Goal: Book appointment/travel/reservation

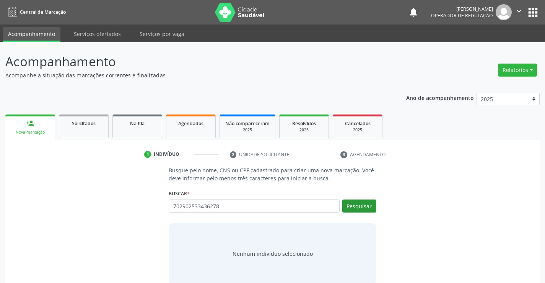
type input "702902533436278"
click at [356, 205] on button "Pesquisar" at bounding box center [359, 205] width 34 height 13
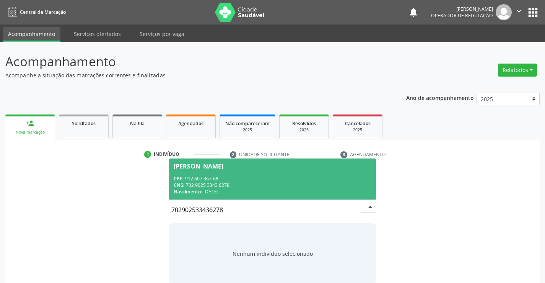
click at [204, 177] on div "CPF: 912.607.367-68" at bounding box center [272, 178] width 197 height 7
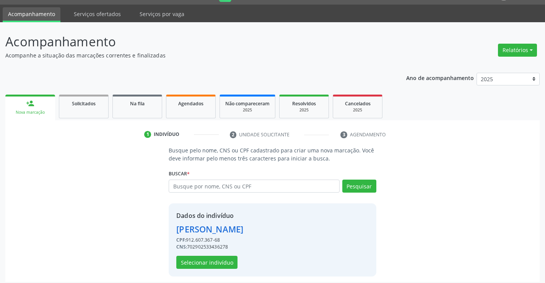
scroll to position [24, 0]
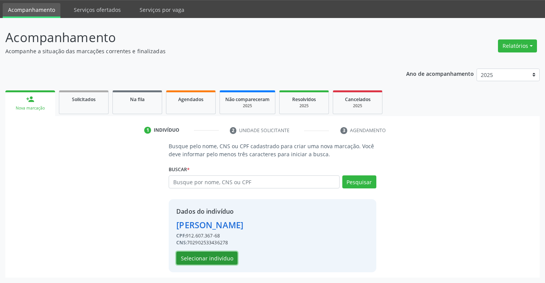
click at [207, 255] on button "Selecionar indivíduo" at bounding box center [206, 257] width 61 height 13
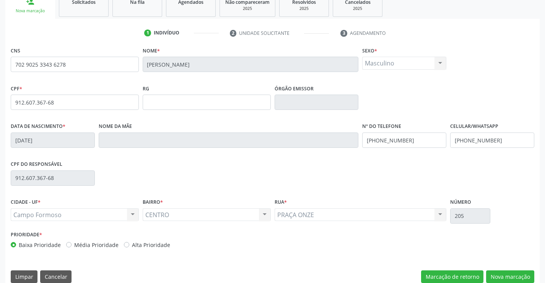
scroll to position [132, 0]
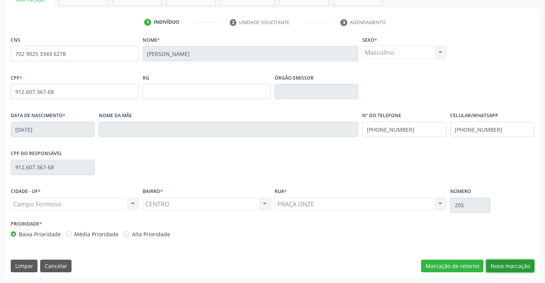
click at [500, 266] on button "Nova marcação" at bounding box center [510, 265] width 48 height 13
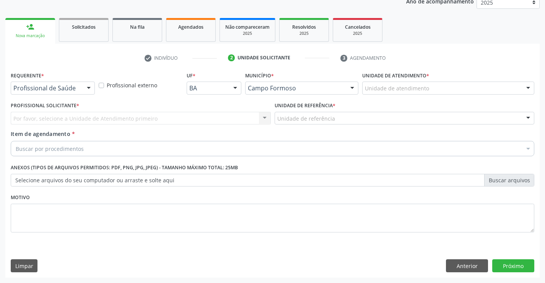
scroll to position [96, 0]
click at [265, 118] on div "Por favor, selecione a Unidade de Atendimento primeiro Nenhum resultado encontr…" at bounding box center [141, 118] width 260 height 13
click at [263, 118] on div "Por favor, selecione a Unidade de Atendimento primeiro Nenhum resultado encontr…" at bounding box center [141, 118] width 260 height 13
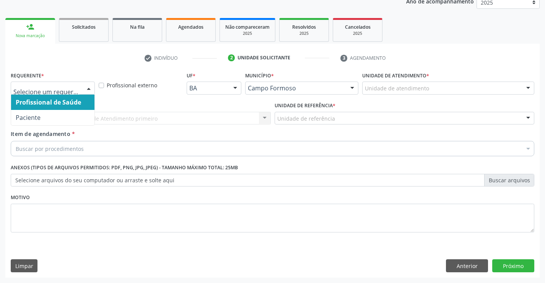
click at [89, 88] on div at bounding box center [88, 88] width 11 height 13
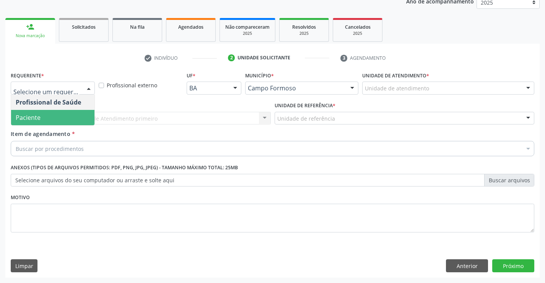
click at [60, 116] on span "Paciente" at bounding box center [52, 117] width 83 height 15
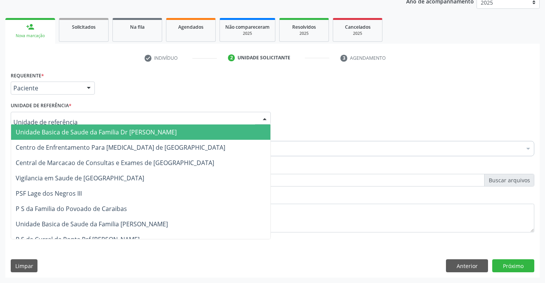
click at [264, 115] on div at bounding box center [264, 118] width 11 height 13
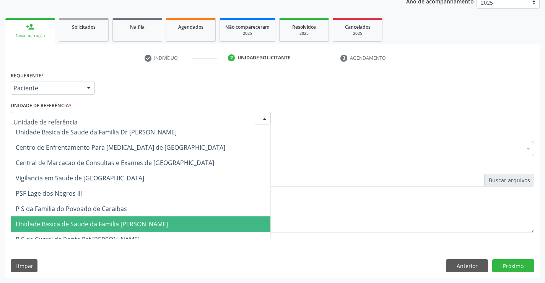
click at [122, 223] on span "Unidade Basica de Saude da Familia [PERSON_NAME]" at bounding box center [92, 224] width 152 height 8
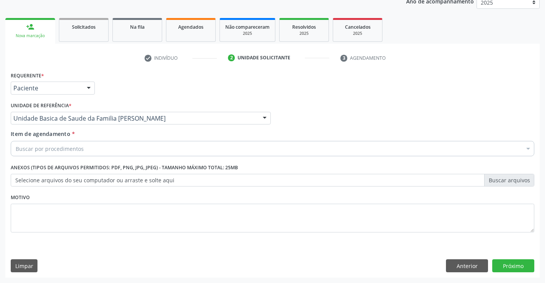
click at [122, 148] on div "Buscar por procedimentos" at bounding box center [273, 148] width 524 height 15
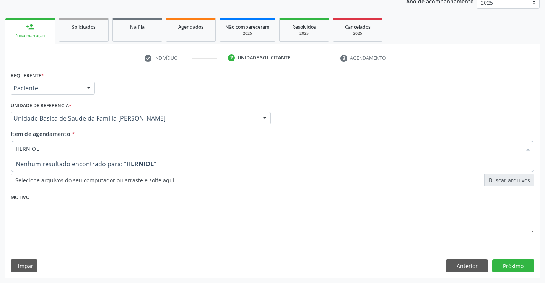
type input "HERNIO"
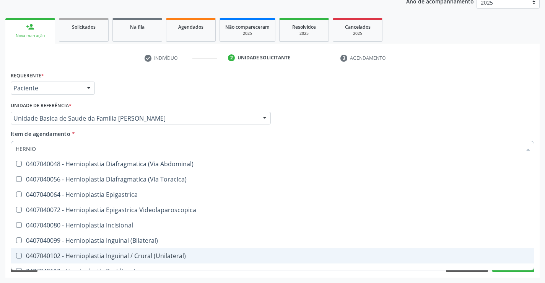
click at [123, 257] on div "0407040102 - Hernioplastia Inguinal / Crural (Unilateral)" at bounding box center [273, 255] width 514 height 6
checkbox \(Unilateral\) "true"
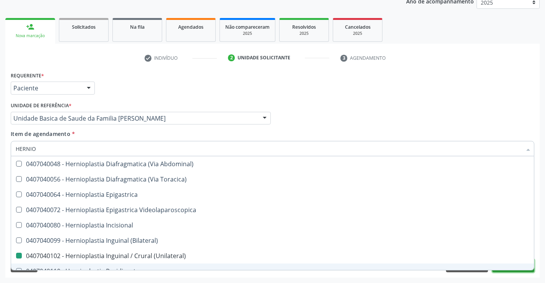
click at [502, 270] on button "Próximo" at bounding box center [513, 265] width 42 height 13
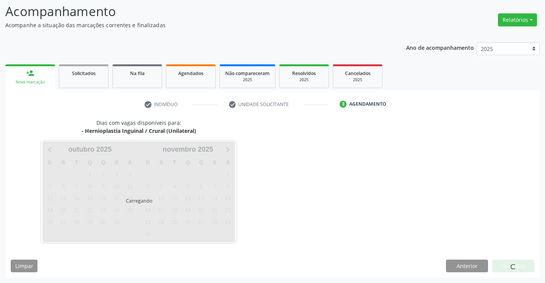
scroll to position [50, 0]
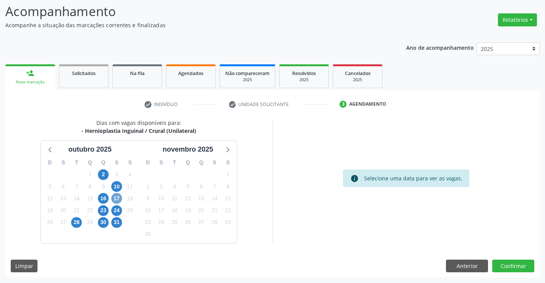
click at [114, 197] on span "17" at bounding box center [116, 198] width 11 height 11
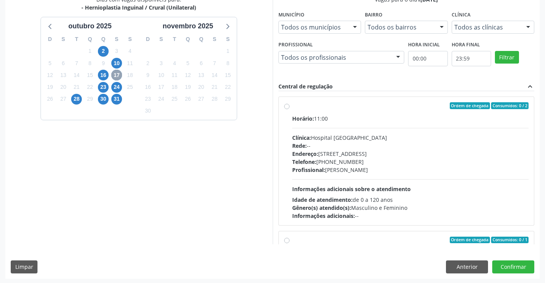
scroll to position [174, 0]
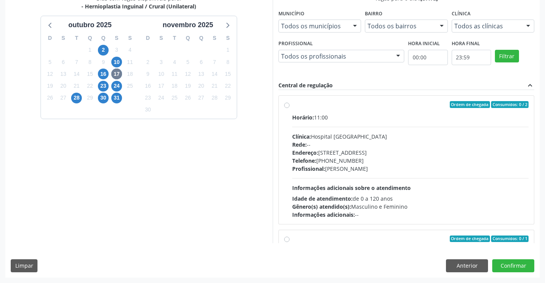
click at [292, 105] on label "Ordem de chegada Consumidos: 0 / 2 Horário: 11:00 Clínica: Hospital [GEOGRAPHIC…" at bounding box center [410, 159] width 237 height 117
click at [286, 105] on input "Ordem de chegada Consumidos: 0 / 2 Horário: 11:00 Clínica: Hospital [GEOGRAPHIC…" at bounding box center [286, 104] width 5 height 7
radio input "true"
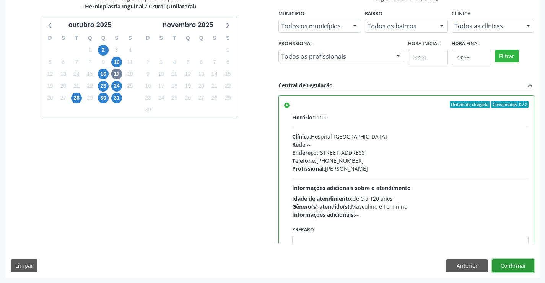
click at [506, 264] on button "Confirmar" at bounding box center [513, 265] width 42 height 13
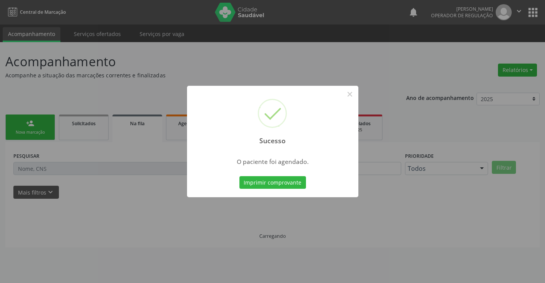
scroll to position [0, 0]
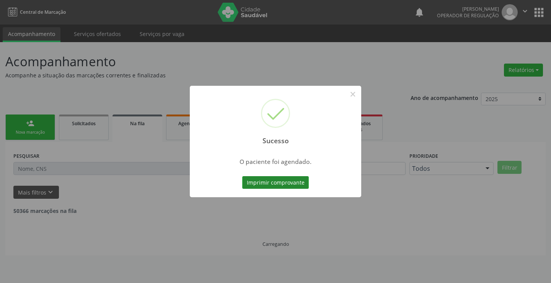
click at [269, 187] on button "Imprimir comprovante" at bounding box center [275, 182] width 67 height 13
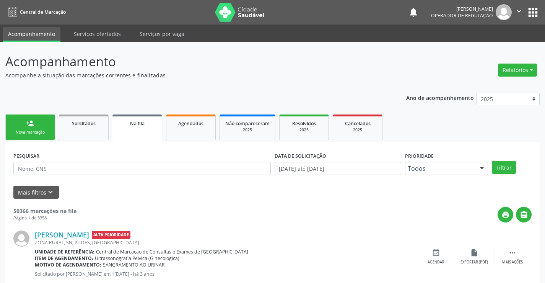
click at [37, 132] on div "Nova marcação" at bounding box center [30, 132] width 38 height 6
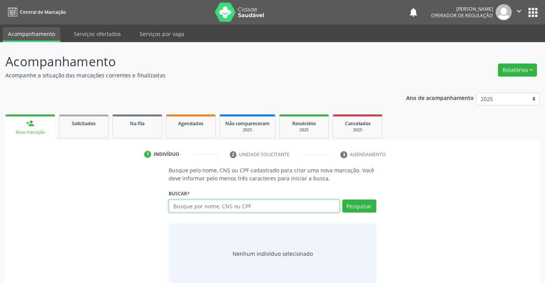
click at [184, 212] on div "Busque por nome, CNS ou CPF Nenhum resultado encontrado para: " " Digite nome, …" at bounding box center [272, 208] width 207 height 18
type input "700209447582225"
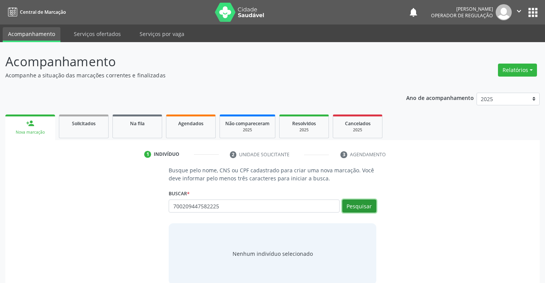
click at [357, 207] on button "Pesquisar" at bounding box center [359, 205] width 34 height 13
type input "700209447582225"
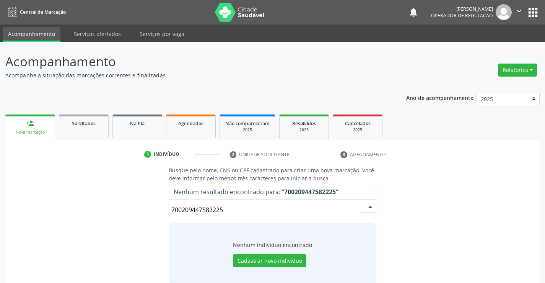
scroll to position [12, 0]
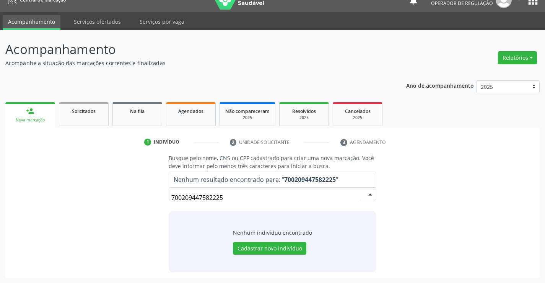
click at [181, 197] on input "700209447582225" at bounding box center [265, 197] width 189 height 15
click at [195, 199] on input "700209447582225" at bounding box center [265, 197] width 189 height 15
click at [210, 198] on input "700209447582225" at bounding box center [265, 197] width 189 height 15
drag, startPoint x: 172, startPoint y: 196, endPoint x: 236, endPoint y: 199, distance: 64.0
click at [236, 199] on input "700209447582225" at bounding box center [265, 197] width 189 height 15
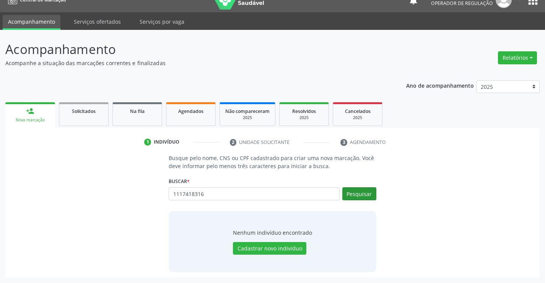
type input "1117418316"
click at [363, 196] on button "Pesquisar" at bounding box center [359, 193] width 34 height 13
click at [356, 192] on button "Pesquisar" at bounding box center [359, 193] width 34 height 13
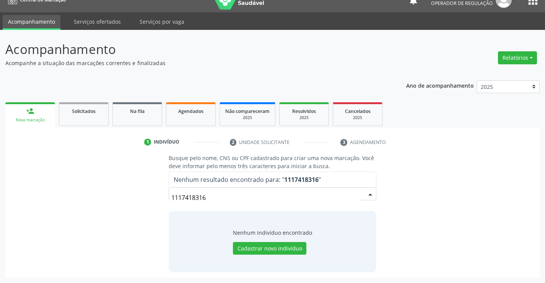
drag, startPoint x: 172, startPoint y: 196, endPoint x: 223, endPoint y: 197, distance: 50.9
click at [223, 197] on input "1117418316" at bounding box center [265, 197] width 189 height 15
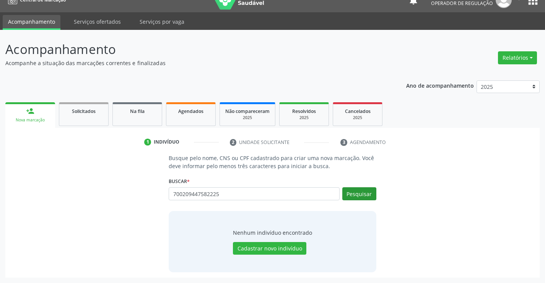
type input "700209447582225"
click at [359, 195] on button "Pesquisar" at bounding box center [359, 193] width 34 height 13
click at [171, 198] on div "700209447582225 Busque por nome, CNS ou CPF Nenhum resultado encontrado para: "…" at bounding box center [272, 196] width 207 height 18
drag, startPoint x: 171, startPoint y: 194, endPoint x: 228, endPoint y: 181, distance: 58.5
click at [246, 184] on div "Buscar * 700209447582225 Busque por nome, CNS ou CPF Nenhum resultado encontrad…" at bounding box center [272, 190] width 207 height 30
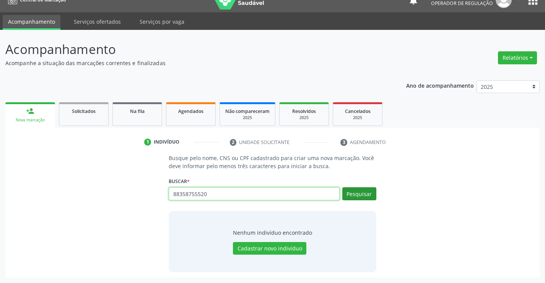
type input "88358755520"
click at [358, 192] on button "Pesquisar" at bounding box center [359, 193] width 34 height 13
type input "88358755520"
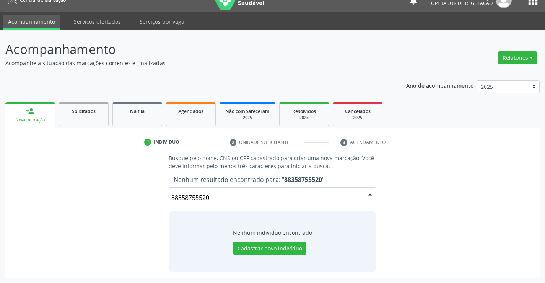
click at [181, 195] on input "88358755520" at bounding box center [265, 197] width 189 height 15
click at [192, 197] on input "88358755520" at bounding box center [265, 197] width 189 height 15
drag, startPoint x: 172, startPoint y: 197, endPoint x: 216, endPoint y: 202, distance: 44.2
click at [216, 202] on input "88358755520" at bounding box center [265, 197] width 189 height 15
click at [184, 200] on input "88358755520" at bounding box center [265, 197] width 189 height 15
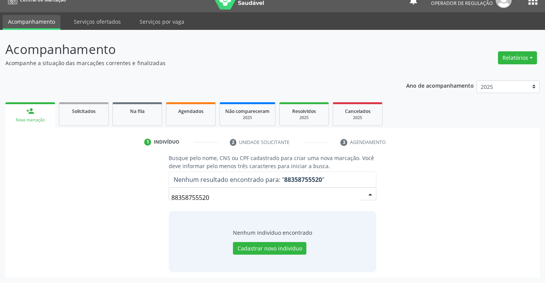
click at [192, 197] on input "88358755520" at bounding box center [265, 197] width 189 height 15
click at [181, 195] on input "88358755520" at bounding box center [265, 197] width 189 height 15
click at [191, 198] on input "88358755520" at bounding box center [265, 197] width 189 height 15
click at [204, 199] on input "88358755520" at bounding box center [265, 197] width 189 height 15
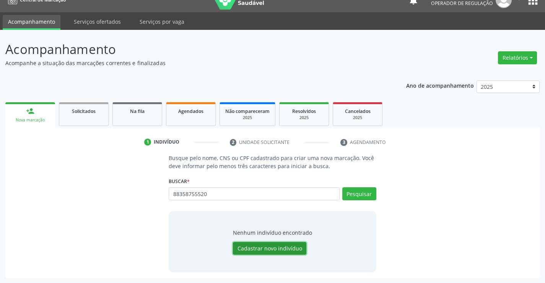
click at [247, 247] on button "Cadastrar novo indivíduo" at bounding box center [269, 248] width 73 height 13
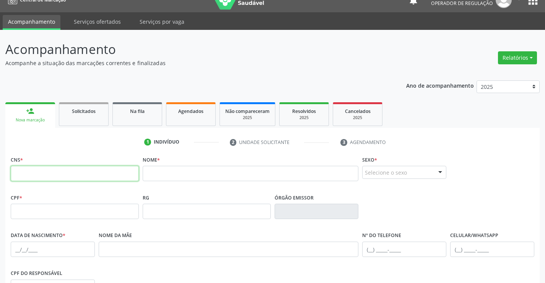
click at [124, 172] on input "text" at bounding box center [75, 173] width 128 height 15
click at [41, 174] on input "text" at bounding box center [75, 173] width 128 height 15
type input "700 2094 4758 2225"
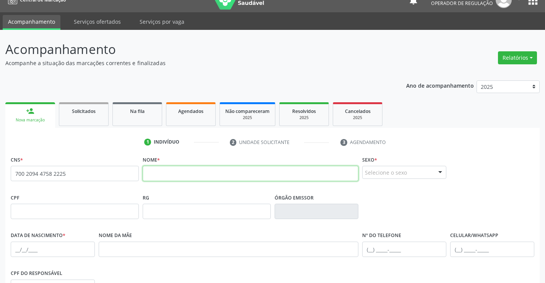
click at [218, 169] on input "text" at bounding box center [251, 173] width 216 height 15
drag, startPoint x: 145, startPoint y: 175, endPoint x: 186, endPoint y: 177, distance: 40.6
click at [186, 177] on input "alaécio" at bounding box center [251, 173] width 216 height 15
type input "[PERSON_NAME]"
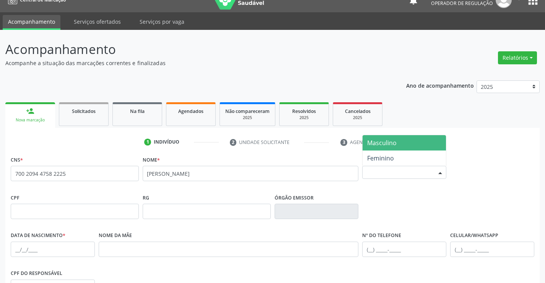
click at [438, 171] on div at bounding box center [439, 172] width 11 height 13
click at [389, 140] on span "Masculino" at bounding box center [381, 142] width 29 height 8
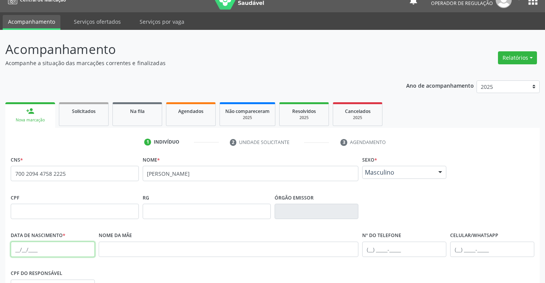
click at [21, 251] on input "text" at bounding box center [53, 248] width 84 height 15
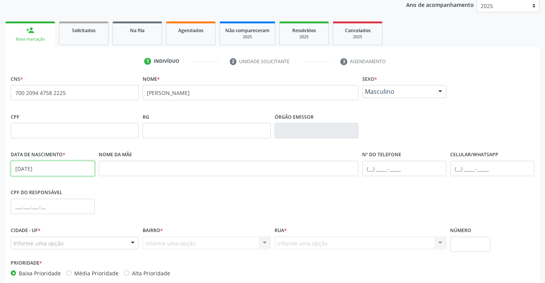
scroll to position [88, 0]
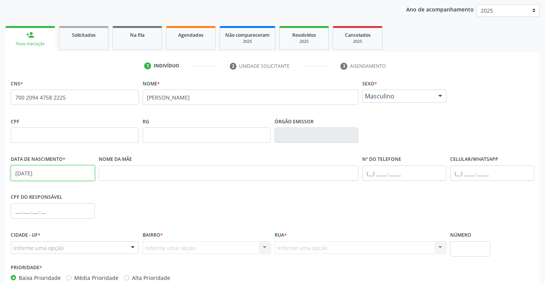
type input "[DATE]"
click at [459, 174] on input "text" at bounding box center [492, 172] width 84 height 15
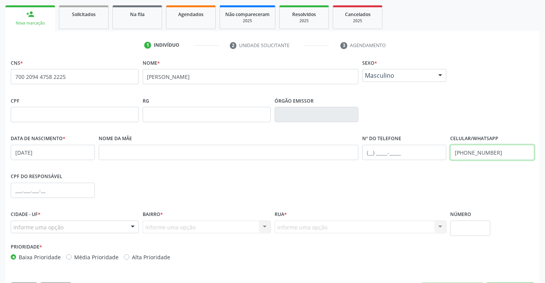
scroll to position [132, 0]
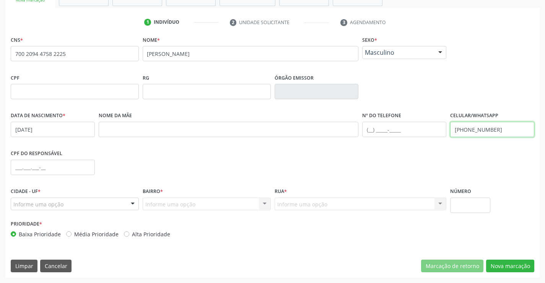
type input "[PHONE_NUMBER]"
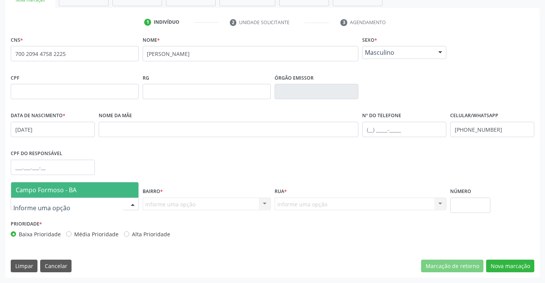
click at [134, 202] on div at bounding box center [132, 204] width 11 height 13
drag, startPoint x: 87, startPoint y: 190, endPoint x: 104, endPoint y: 196, distance: 17.9
click at [87, 190] on span "Campo Formoso - BA" at bounding box center [74, 189] width 127 height 15
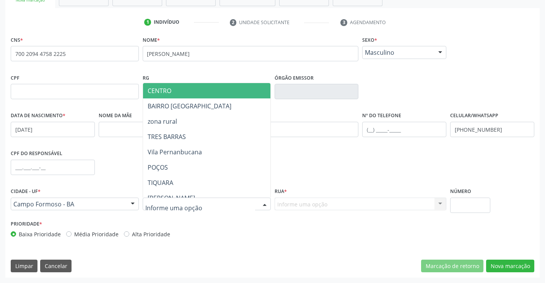
click at [265, 203] on div at bounding box center [264, 204] width 11 height 13
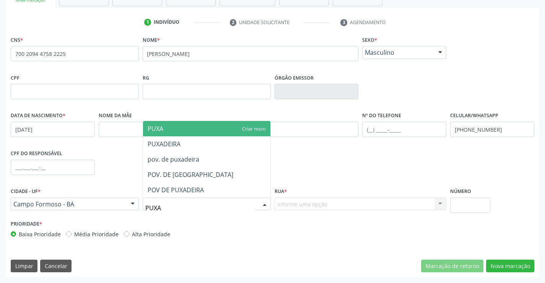
type input "PUXAD"
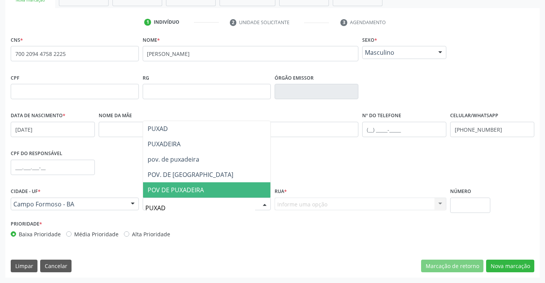
click at [174, 189] on span "POV DE PUXADEIRA" at bounding box center [176, 189] width 56 height 8
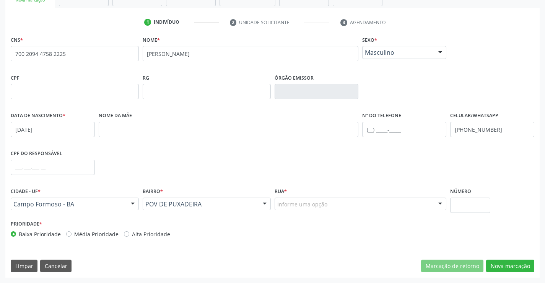
click at [441, 202] on div at bounding box center [439, 204] width 11 height 13
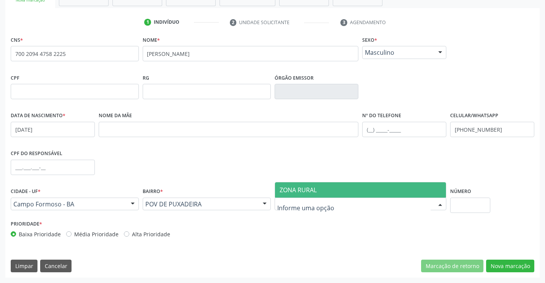
click at [314, 187] on span "ZONA RURAL" at bounding box center [298, 189] width 37 height 8
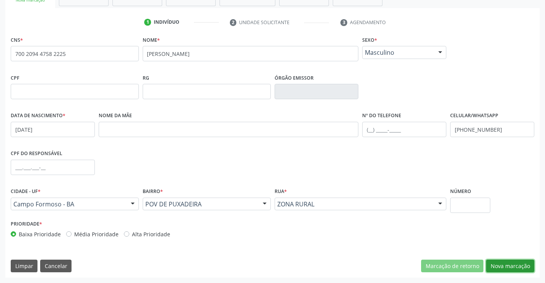
click at [509, 267] on button "Nova marcação" at bounding box center [510, 265] width 48 height 13
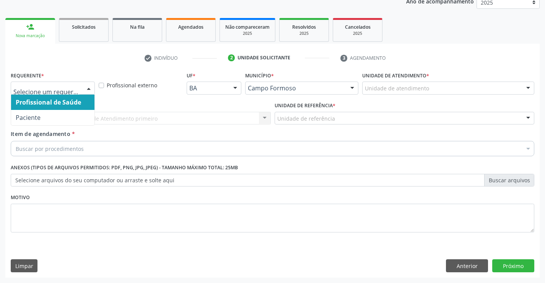
click at [87, 85] on div at bounding box center [88, 88] width 11 height 13
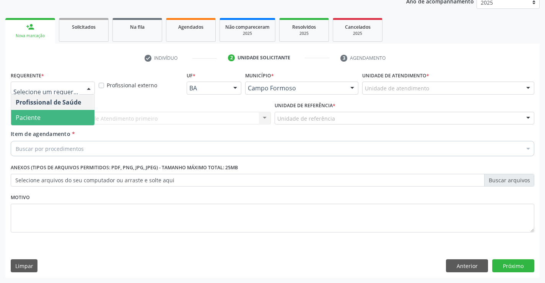
click at [49, 119] on span "Paciente" at bounding box center [52, 117] width 83 height 15
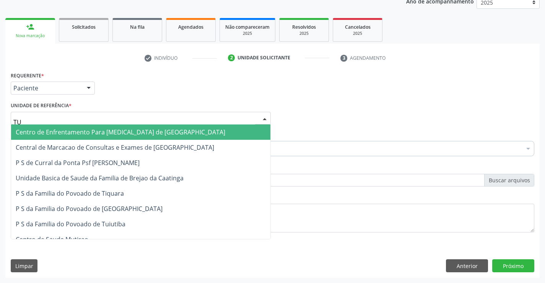
type input "TUI"
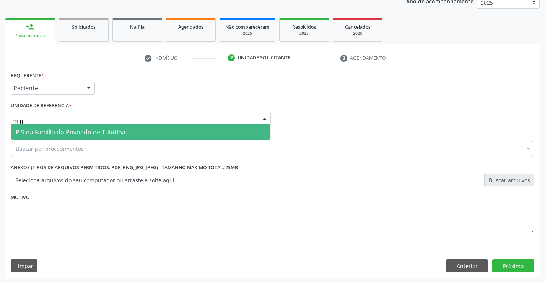
click at [69, 130] on span "P S da Familia do Povoado de Tuiutiba" at bounding box center [71, 132] width 110 height 8
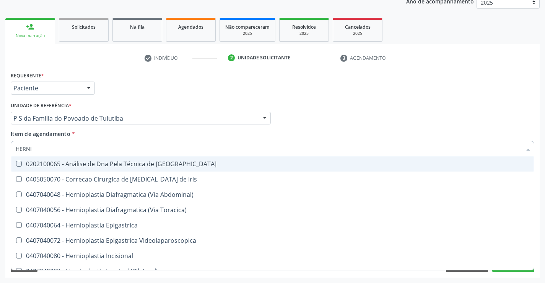
type input "HERNIO"
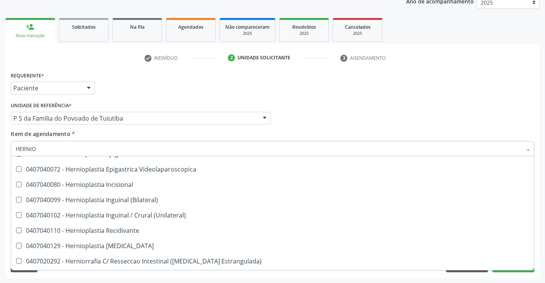
scroll to position [42, 0]
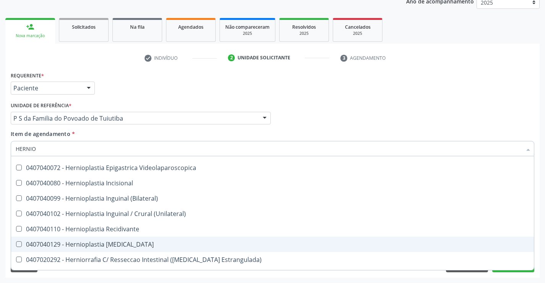
click at [117, 242] on div "0407040129 - Hernioplastia [MEDICAL_DATA]" at bounding box center [273, 244] width 514 height 6
checkbox Umbilical "true"
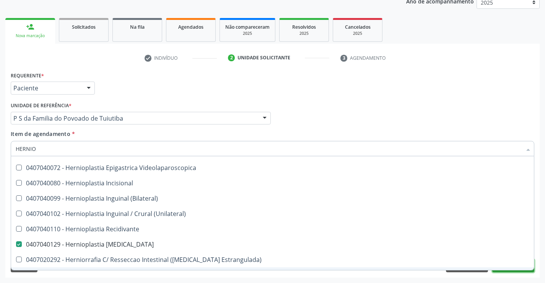
click at [502, 271] on button "Próximo" at bounding box center [513, 265] width 42 height 13
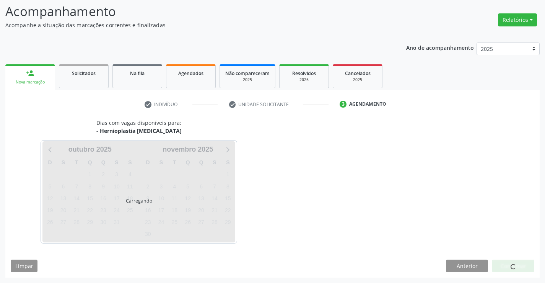
scroll to position [0, 0]
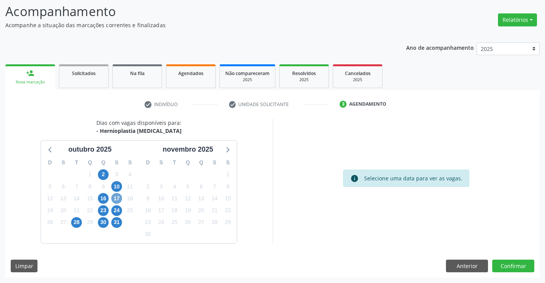
click at [115, 197] on span "17" at bounding box center [116, 198] width 11 height 11
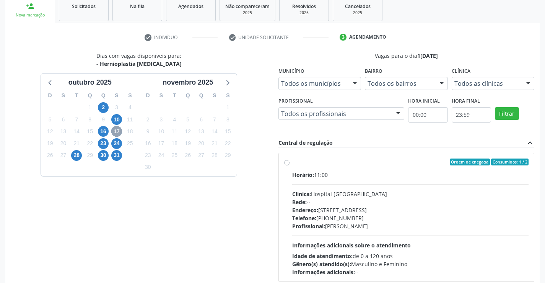
scroll to position [174, 0]
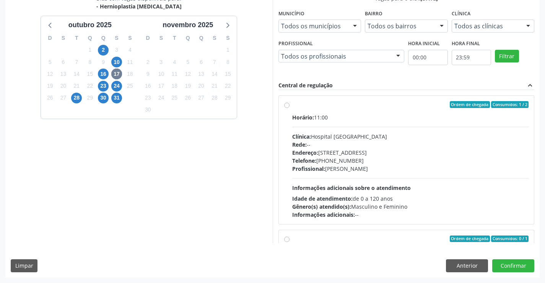
click at [292, 104] on label "Ordem de chegada Consumidos: 1 / 2 Horário: 11:00 Clínica: Hospital [GEOGRAPHIC…" at bounding box center [410, 159] width 237 height 117
click at [286, 104] on input "Ordem de chegada Consumidos: 1 / 2 Horário: 11:00 Clínica: Hospital [GEOGRAPHIC…" at bounding box center [286, 104] width 5 height 7
radio input "true"
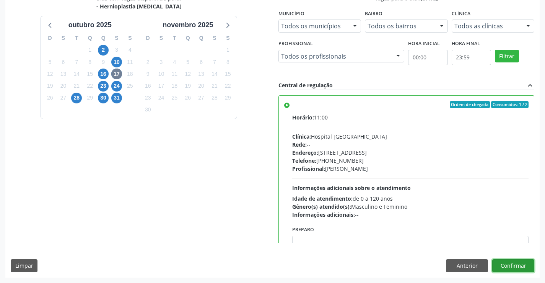
click at [509, 265] on button "Confirmar" at bounding box center [513, 265] width 42 height 13
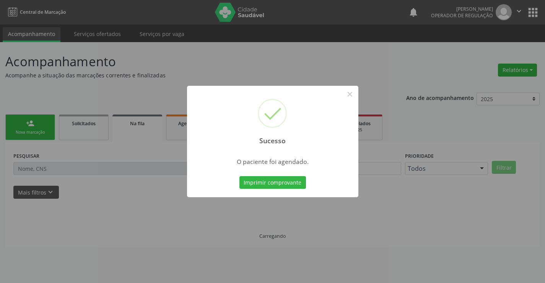
scroll to position [0, 0]
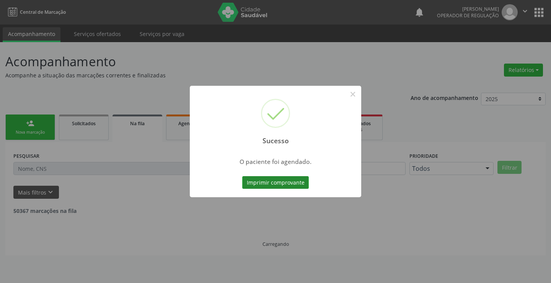
click at [270, 184] on button "Imprimir comprovante" at bounding box center [275, 182] width 67 height 13
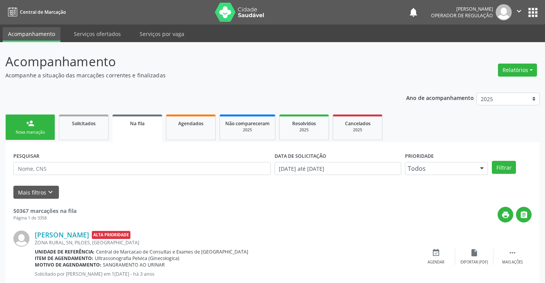
click at [42, 125] on link "person_add Nova marcação" at bounding box center [30, 127] width 50 height 26
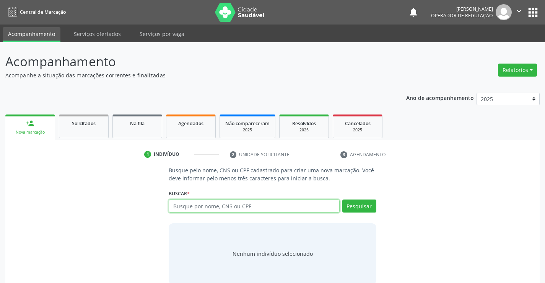
click at [184, 207] on input "text" at bounding box center [254, 205] width 171 height 13
type input "700708943634976"
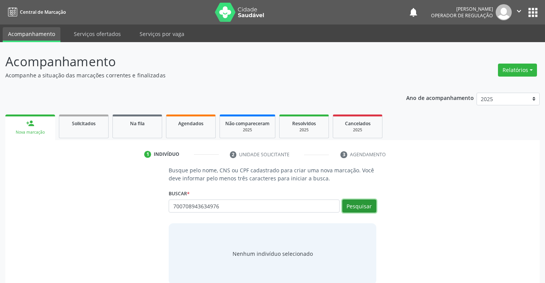
click at [357, 206] on button "Pesquisar" at bounding box center [359, 205] width 34 height 13
type input "700708943634976"
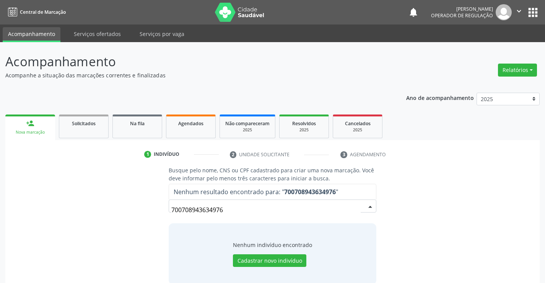
drag, startPoint x: 171, startPoint y: 208, endPoint x: 240, endPoint y: 212, distance: 68.6
click at [240, 212] on input "700708943634976" at bounding box center [265, 209] width 189 height 15
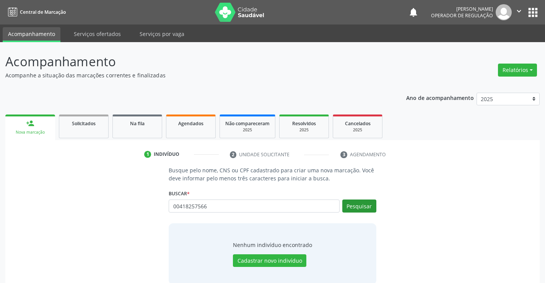
type input "00418257566"
click at [357, 205] on button "Pesquisar" at bounding box center [359, 205] width 34 height 13
type input "00418257566"
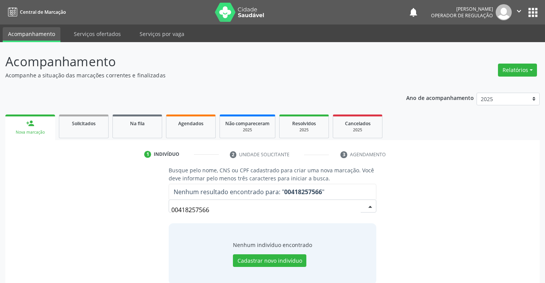
click at [182, 210] on input "00418257566" at bounding box center [265, 209] width 189 height 15
click at [194, 210] on input "00418257566" at bounding box center [265, 209] width 189 height 15
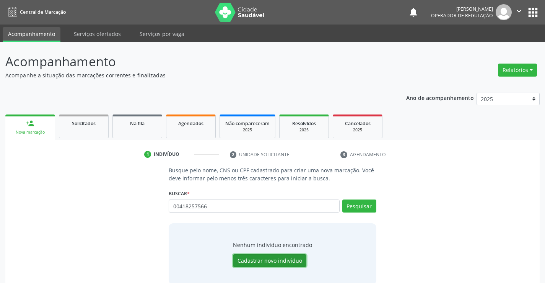
click at [255, 260] on button "Cadastrar novo indivíduo" at bounding box center [269, 260] width 73 height 13
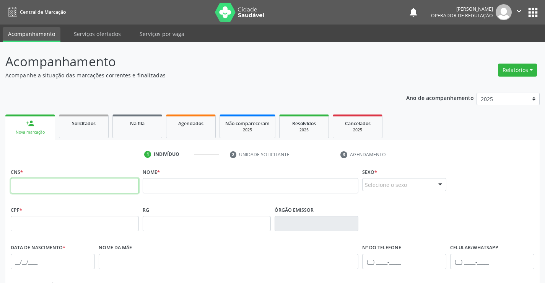
click at [85, 185] on input "text" at bounding box center [75, 185] width 128 height 15
type input "700 7089 4363 4976"
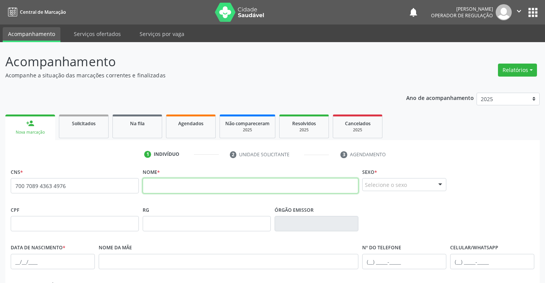
drag, startPoint x: 213, startPoint y: 187, endPoint x: 213, endPoint y: 182, distance: 5.0
click at [213, 182] on input "text" at bounding box center [251, 185] width 216 height 15
type input "[PERSON_NAME]"
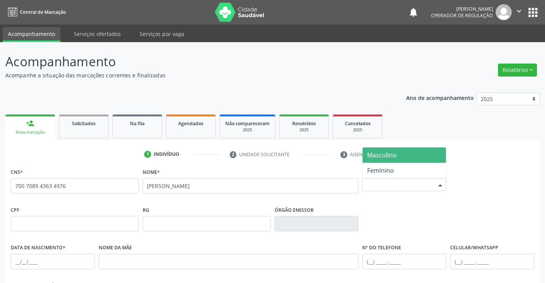
click at [441, 184] on div at bounding box center [439, 184] width 11 height 13
click at [385, 153] on span "Masculino" at bounding box center [381, 155] width 29 height 8
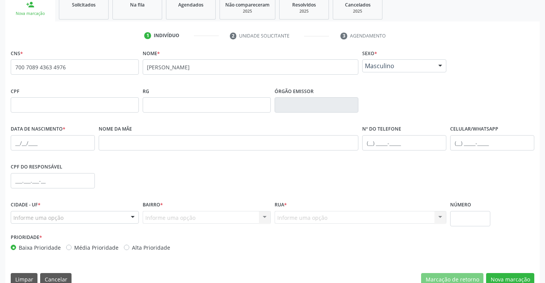
scroll to position [120, 0]
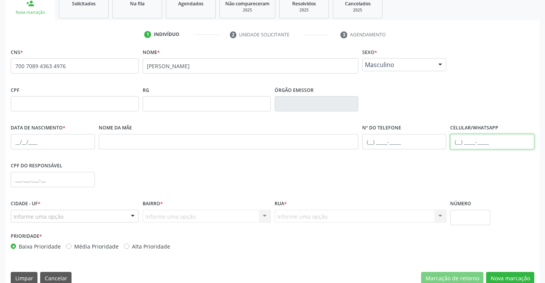
drag, startPoint x: 459, startPoint y: 142, endPoint x: 455, endPoint y: 144, distance: 4.3
click at [457, 142] on input "text" at bounding box center [492, 141] width 84 height 15
type input "[PHONE_NUMBER]"
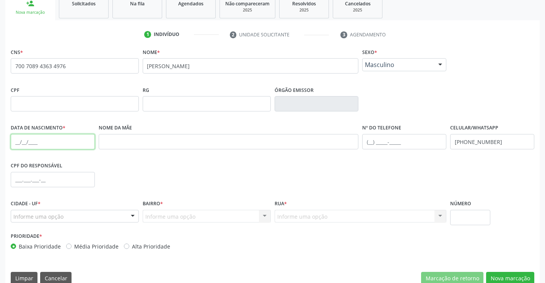
click at [16, 146] on input "text" at bounding box center [53, 141] width 84 height 15
type input "[DATE]"
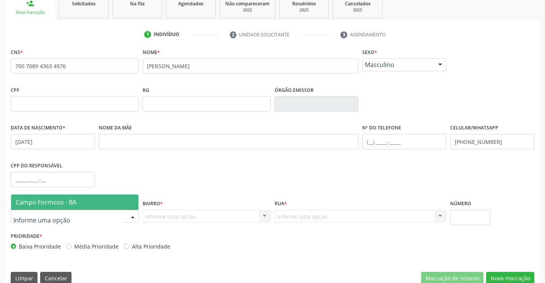
click at [132, 213] on div at bounding box center [132, 216] width 11 height 13
click at [73, 198] on span "Campo Formoso - BA" at bounding box center [46, 202] width 61 height 8
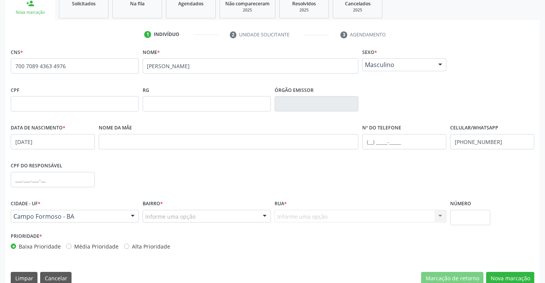
click at [265, 217] on div at bounding box center [264, 216] width 11 height 13
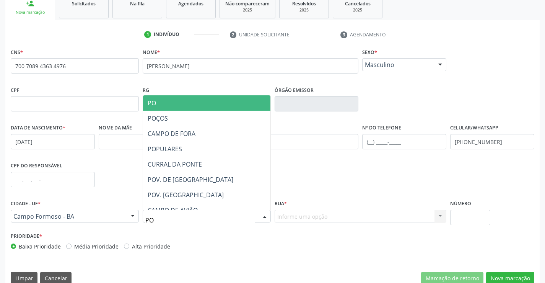
type input "POC"
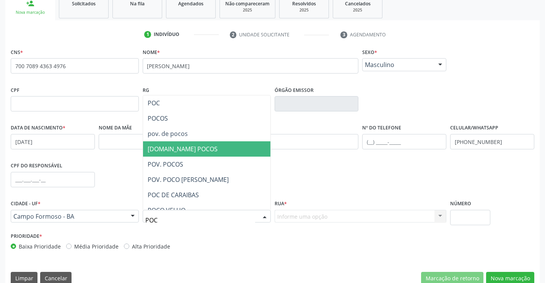
click at [180, 149] on span "[DOMAIN_NAME] POCOS" at bounding box center [183, 149] width 70 height 8
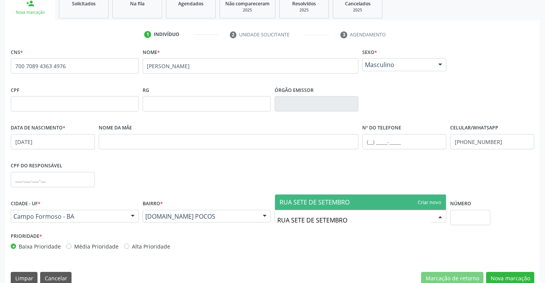
drag, startPoint x: 291, startPoint y: 221, endPoint x: 350, endPoint y: 222, distance: 58.9
click at [350, 222] on input "RUA SETE DE SETEMBRO" at bounding box center [354, 219] width 154 height 15
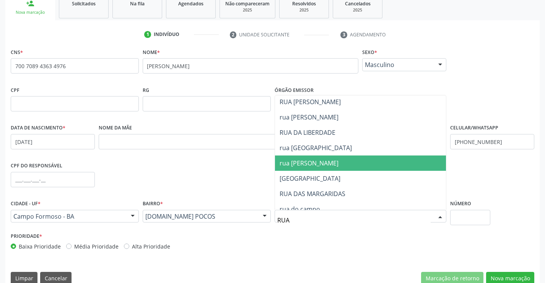
scroll to position [18, 0]
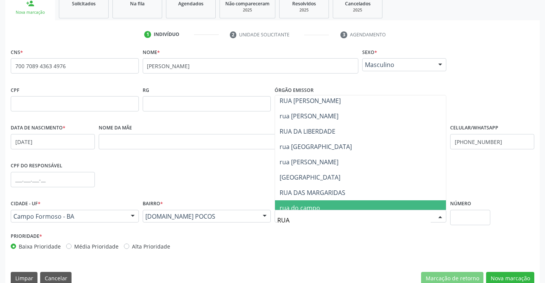
drag, startPoint x: 278, startPoint y: 220, endPoint x: 293, endPoint y: 219, distance: 14.2
click at [293, 219] on input "RUA" at bounding box center [354, 219] width 154 height 15
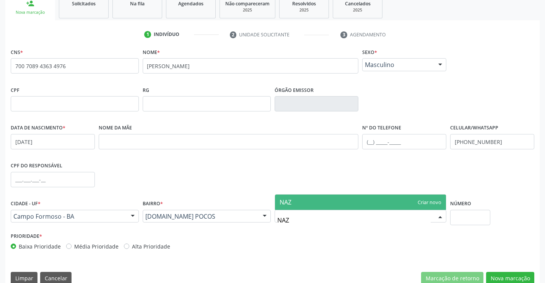
drag, startPoint x: 278, startPoint y: 221, endPoint x: 288, endPoint y: 220, distance: 10.7
click at [294, 221] on input "NAZ" at bounding box center [354, 219] width 154 height 15
type input "[PERSON_NAME]"
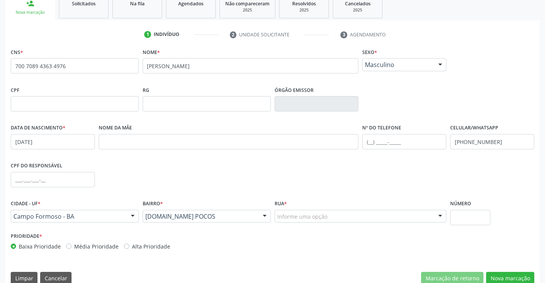
click at [379, 170] on div "CNS * 700 7089 4363 4976 [GEOGRAPHIC_DATA] * [PERSON_NAME] * Masculino Masculin…" at bounding box center [273, 150] width 524 height 209
click at [439, 215] on div at bounding box center [439, 216] width 11 height 13
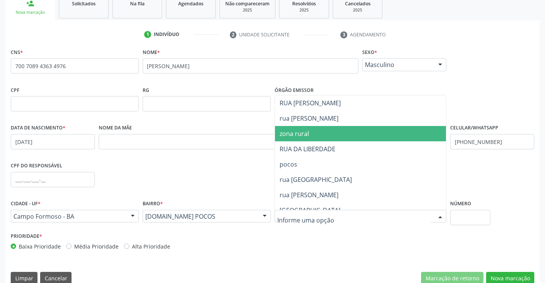
click at [297, 130] on span "zona rural" at bounding box center [294, 133] width 29 height 8
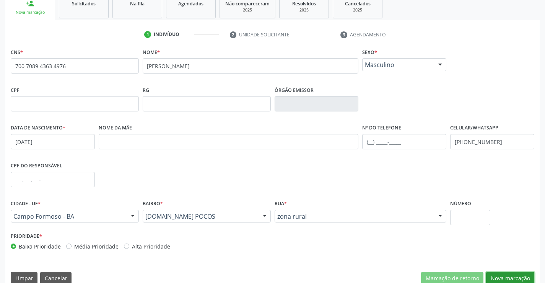
click at [507, 277] on button "Nova marcação" at bounding box center [510, 278] width 48 height 13
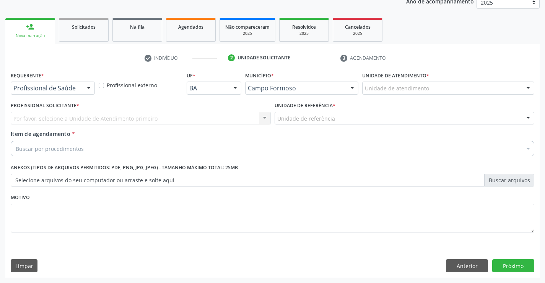
scroll to position [96, 0]
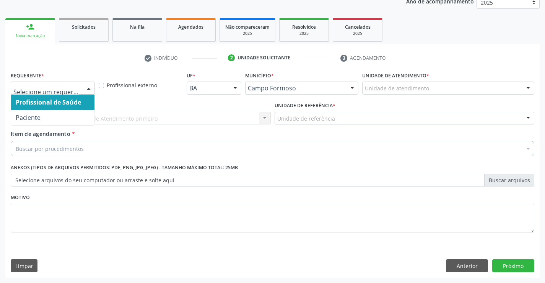
click at [87, 86] on div at bounding box center [88, 88] width 11 height 13
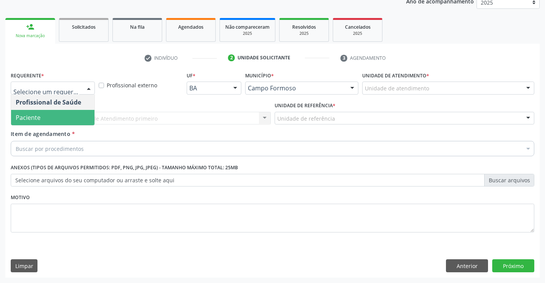
click at [44, 116] on span "Paciente" at bounding box center [52, 117] width 83 height 15
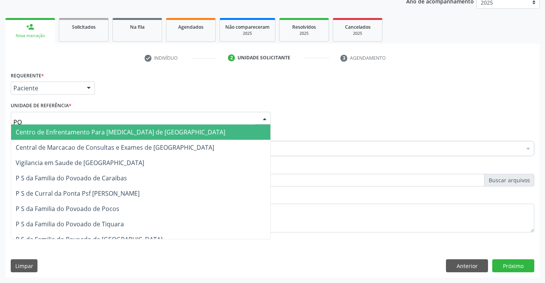
type input "POC"
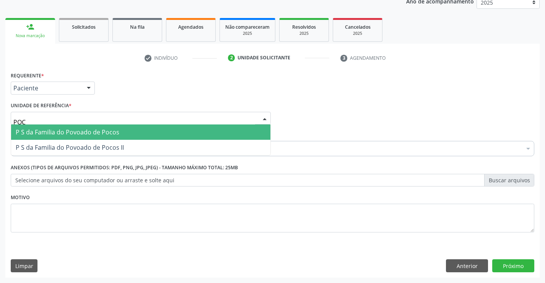
click at [82, 130] on span "P S da Familia do Povoado de Pocos" at bounding box center [68, 132] width 104 height 8
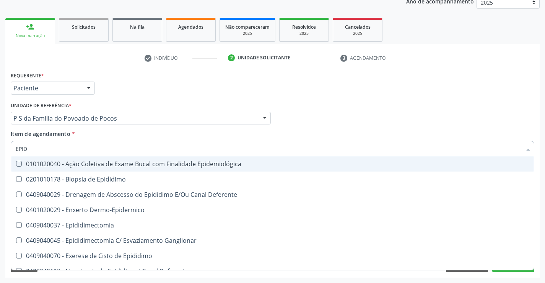
type input "EPIDI"
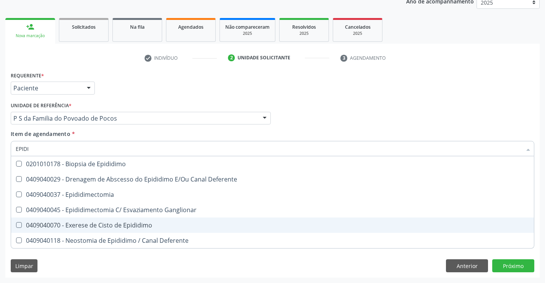
click at [104, 223] on div "0409040070 - Exerese de Cisto de Epididimo" at bounding box center [273, 225] width 514 height 6
checkbox Epididimo "true"
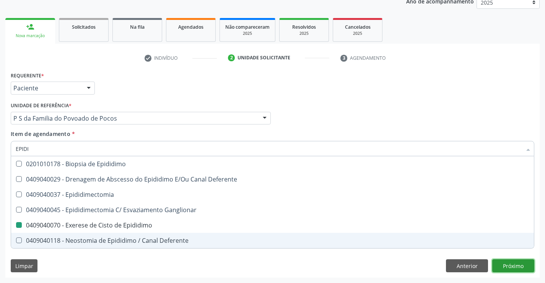
click at [510, 268] on div "Requerente * Paciente Profissional de Saúde Paciente Nenhum resultado encontrad…" at bounding box center [272, 174] width 534 height 208
checkbox Deferente "true"
checkbox Epididimo "false"
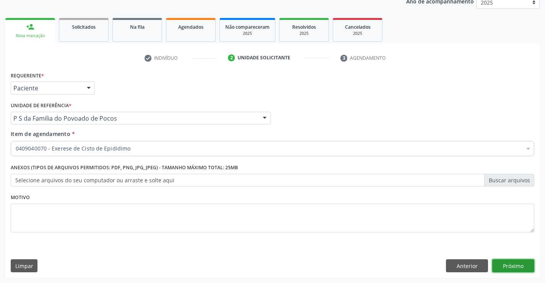
click at [512, 267] on button "Próximo" at bounding box center [513, 265] width 42 height 13
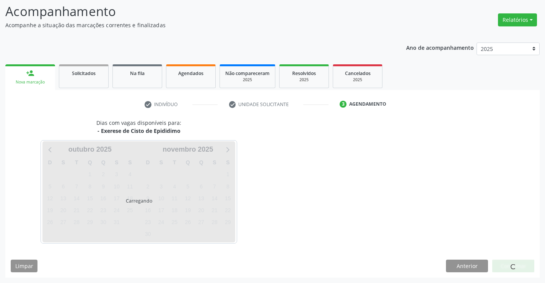
scroll to position [50, 0]
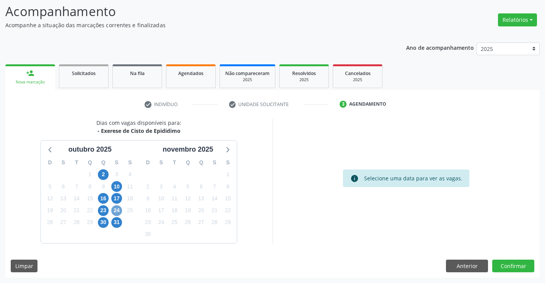
click at [116, 211] on span "24" at bounding box center [116, 210] width 11 height 11
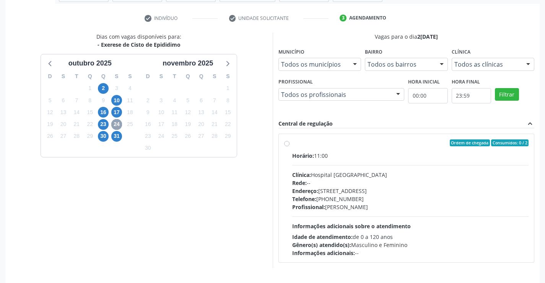
scroll to position [153, 0]
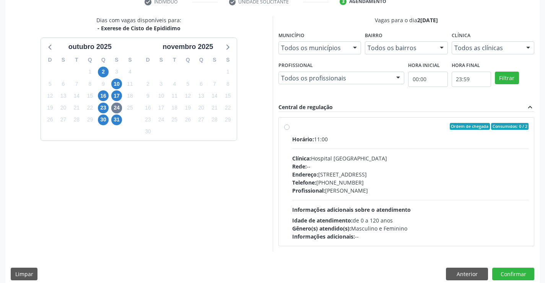
click at [292, 127] on label "Ordem de chegada Consumidos: 0 / 2 Horário: 11:00 Clínica: Hospital [GEOGRAPHIC…" at bounding box center [410, 181] width 237 height 117
click at [285, 127] on input "Ordem de chegada Consumidos: 0 / 2 Horário: 11:00 Clínica: Hospital [GEOGRAPHIC…" at bounding box center [286, 126] width 5 height 7
radio input "true"
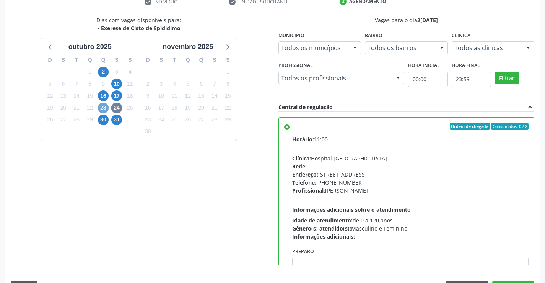
click at [103, 108] on span "23" at bounding box center [103, 107] width 11 height 11
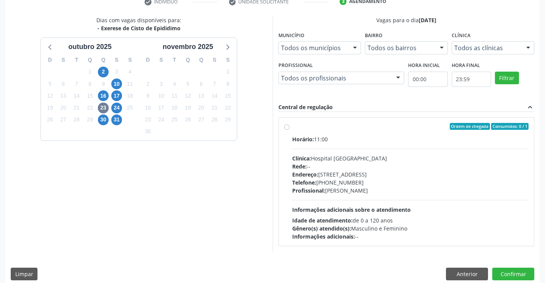
click at [292, 128] on label "Ordem de chegada Consumidos: 0 / 1 Horário: 11:00 Clínica: Hospital [GEOGRAPHIC…" at bounding box center [410, 181] width 237 height 117
click at [287, 128] on input "Ordem de chegada Consumidos: 0 / 1 Horário: 11:00 Clínica: Hospital [GEOGRAPHIC…" at bounding box center [286, 126] width 5 height 7
radio input "true"
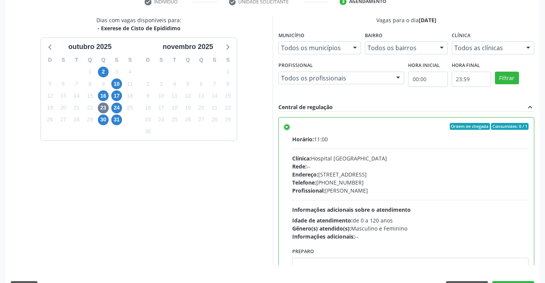
scroll to position [174, 0]
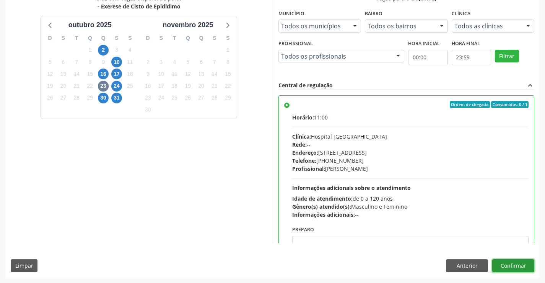
click at [506, 263] on button "Confirmar" at bounding box center [513, 265] width 42 height 13
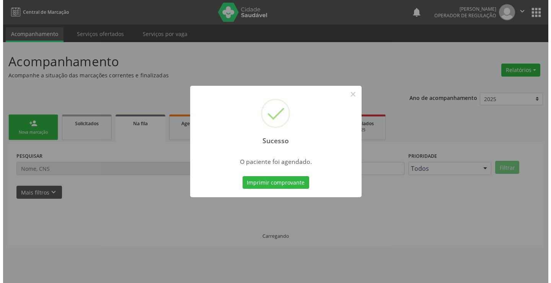
scroll to position [0, 0]
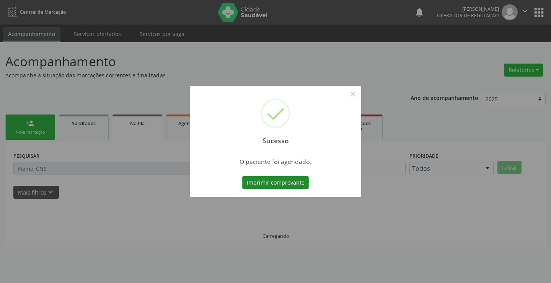
click at [285, 184] on button "Imprimir comprovante" at bounding box center [275, 182] width 67 height 13
